Goal: Navigation & Orientation: Find specific page/section

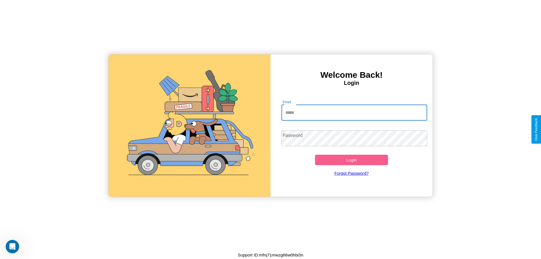
click at [354, 112] on input "Email" at bounding box center [354, 113] width 146 height 16
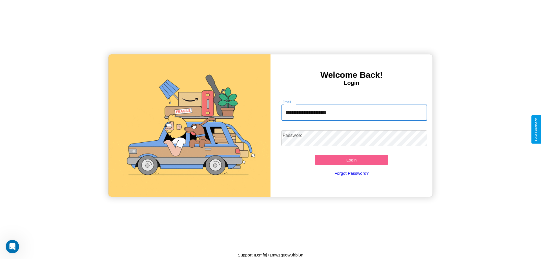
type input "**********"
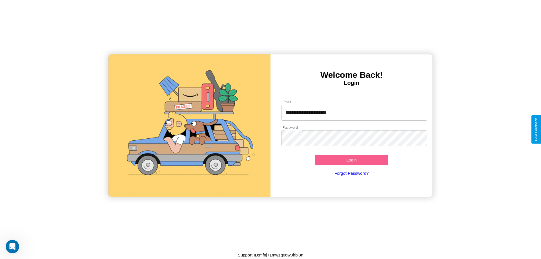
click at [351, 160] on button "Login" at bounding box center [351, 160] width 73 height 10
